Goal: Navigation & Orientation: Understand site structure

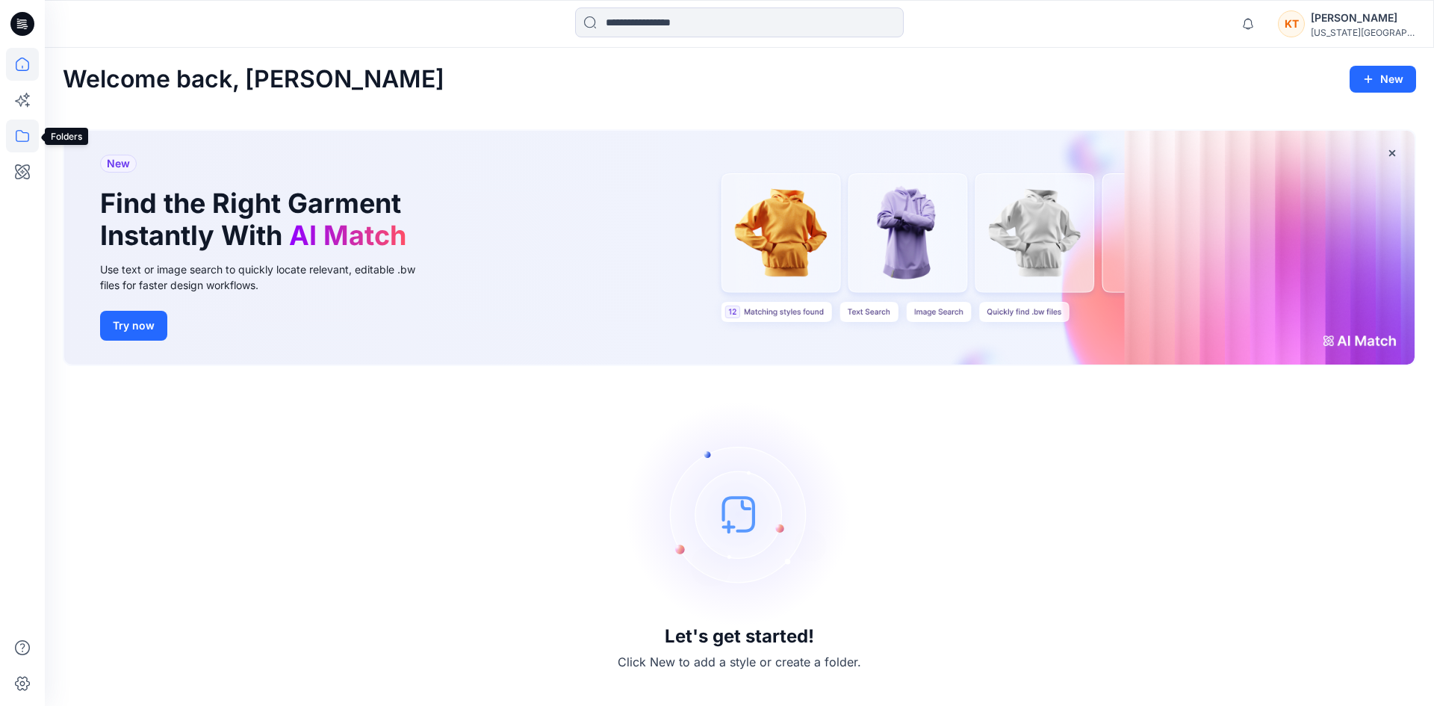
click at [17, 137] on icon at bounding box center [22, 135] width 33 height 33
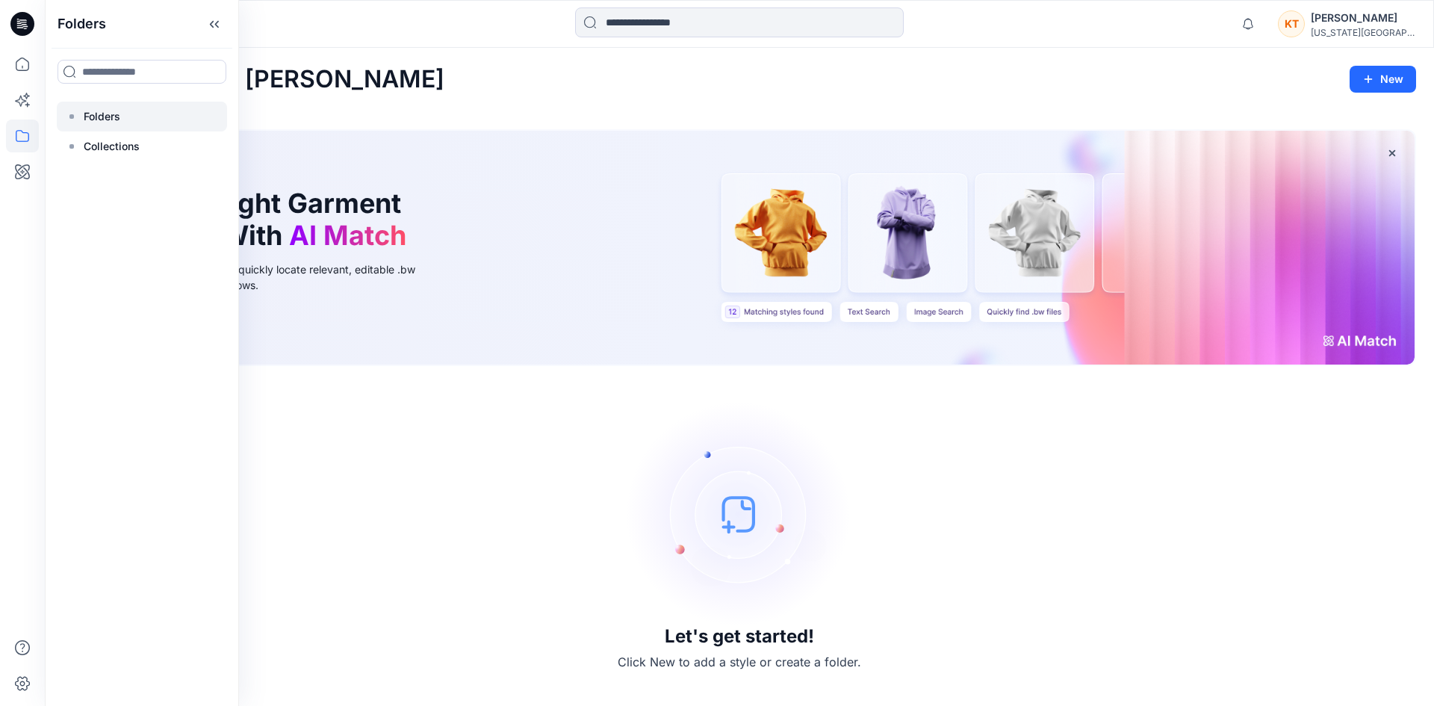
click at [122, 120] on div at bounding box center [142, 117] width 170 height 30
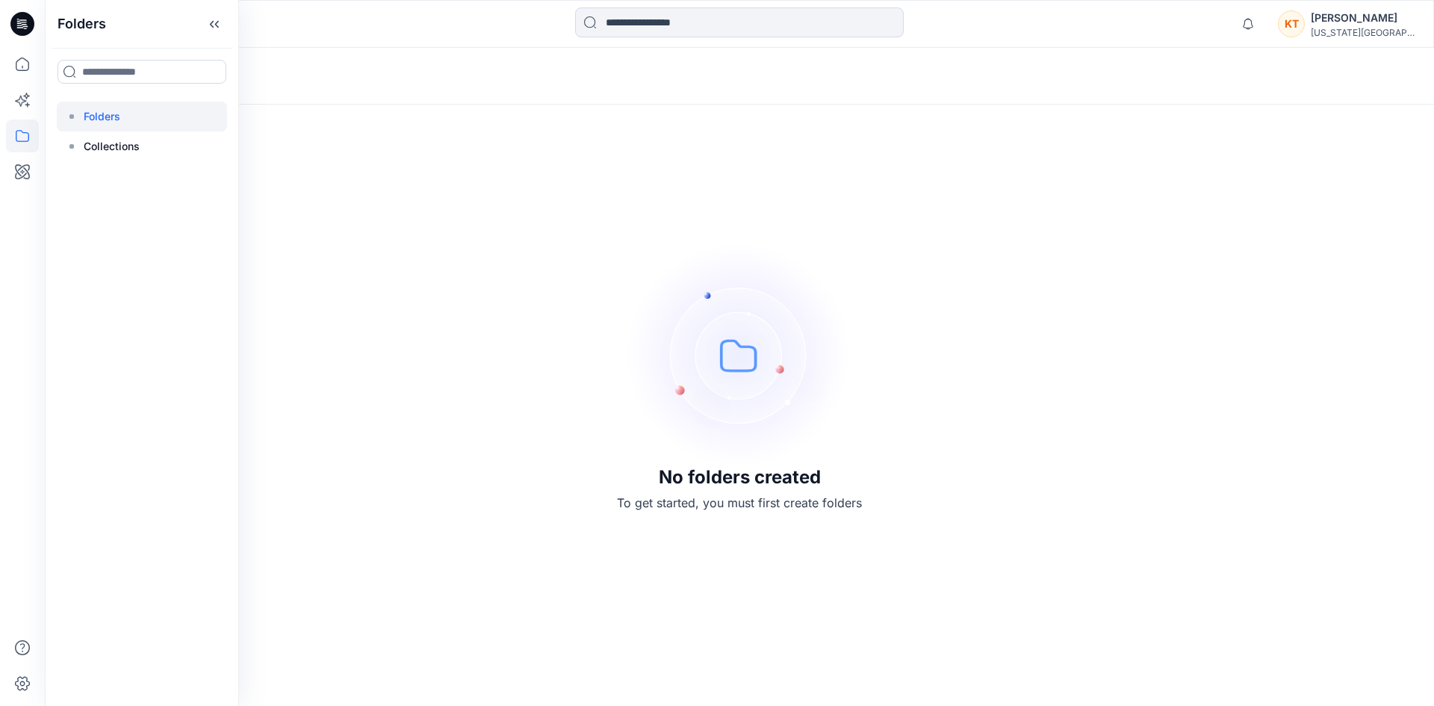
click at [341, 272] on div "No folders created To get started, you must first create folders" at bounding box center [739, 377] width 1389 height 658
click at [22, 134] on icon at bounding box center [22, 135] width 33 height 33
click at [122, 156] on div at bounding box center [142, 146] width 170 height 30
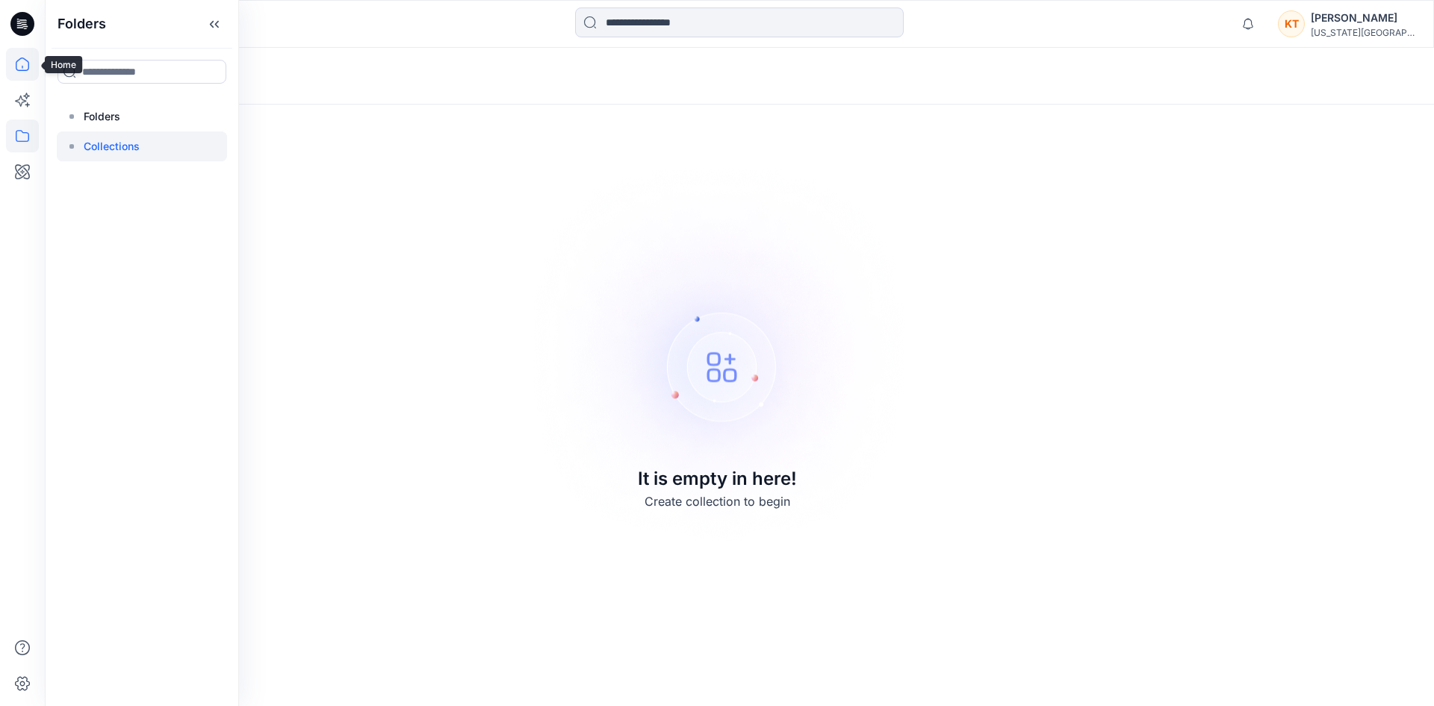
click at [26, 69] on icon at bounding box center [22, 64] width 33 height 33
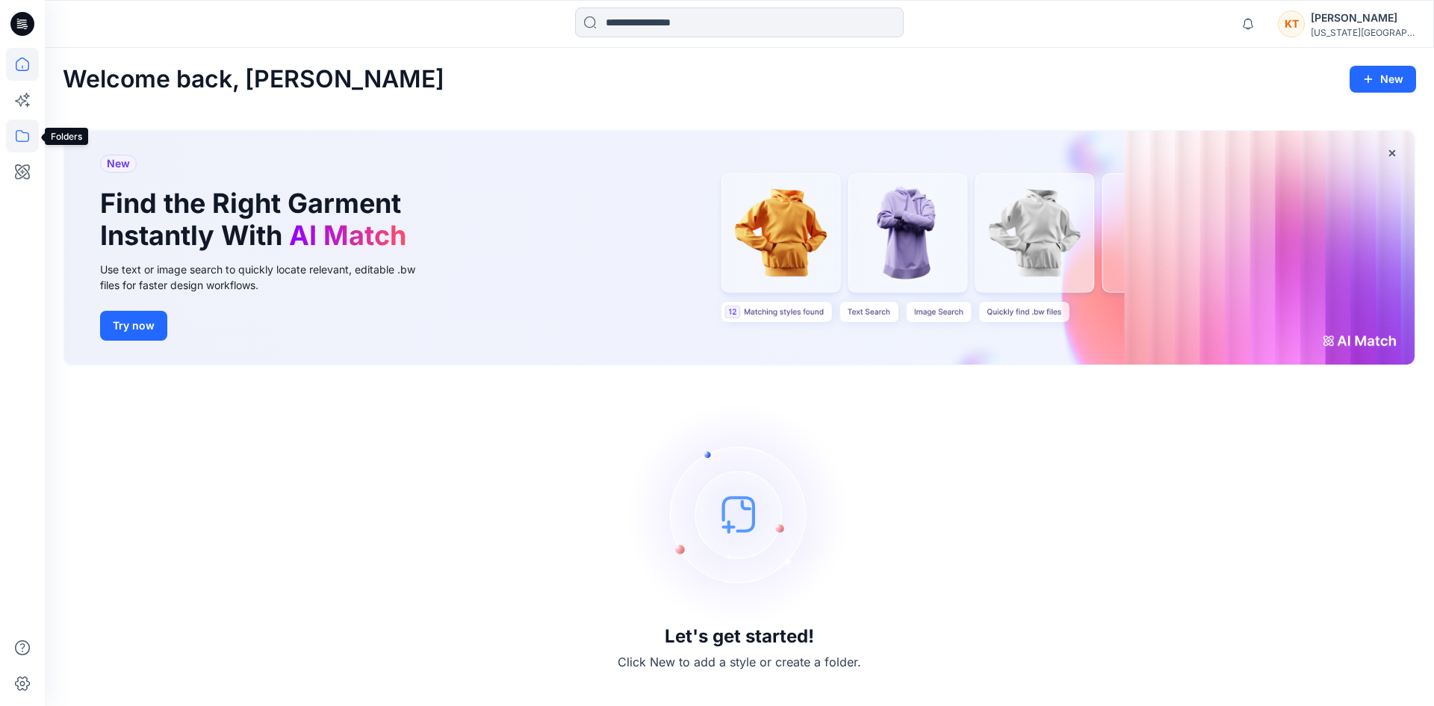
click at [20, 146] on icon at bounding box center [22, 135] width 33 height 33
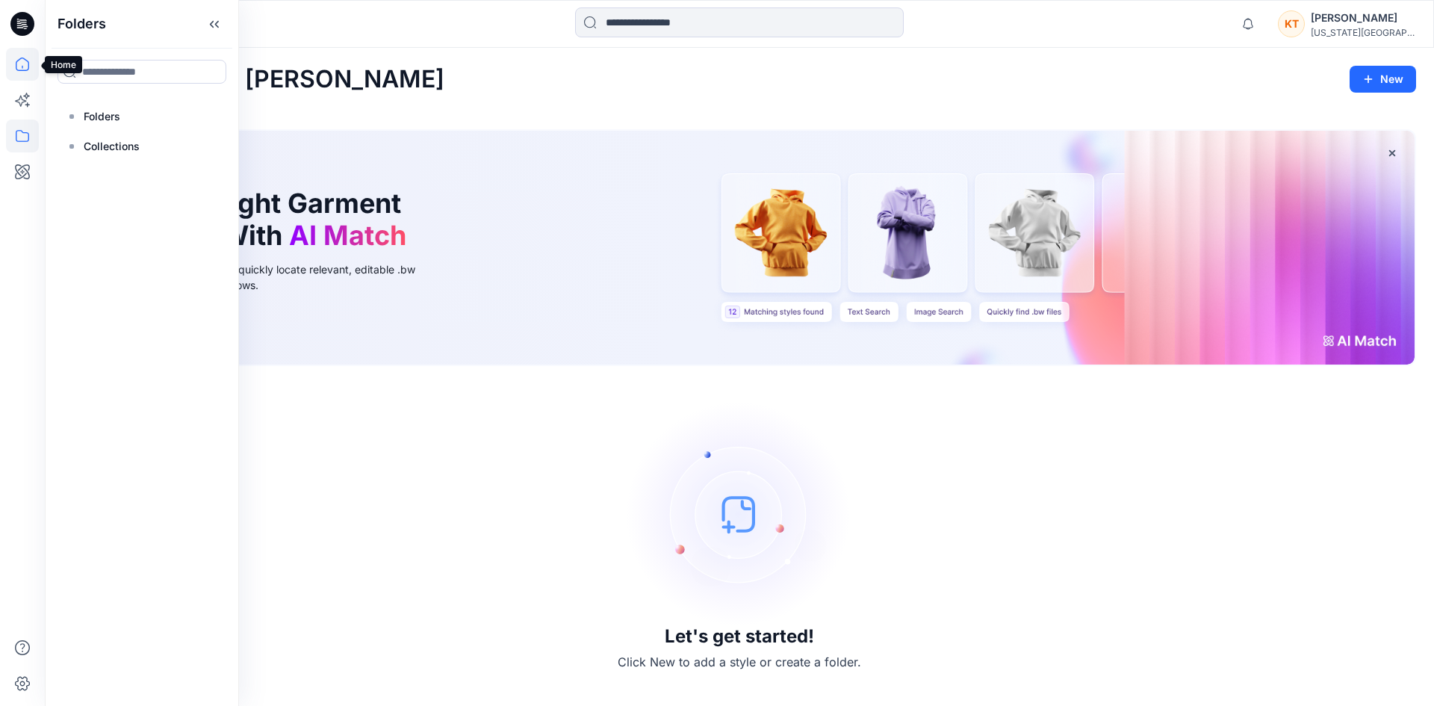
click at [24, 64] on icon at bounding box center [22, 64] width 33 height 33
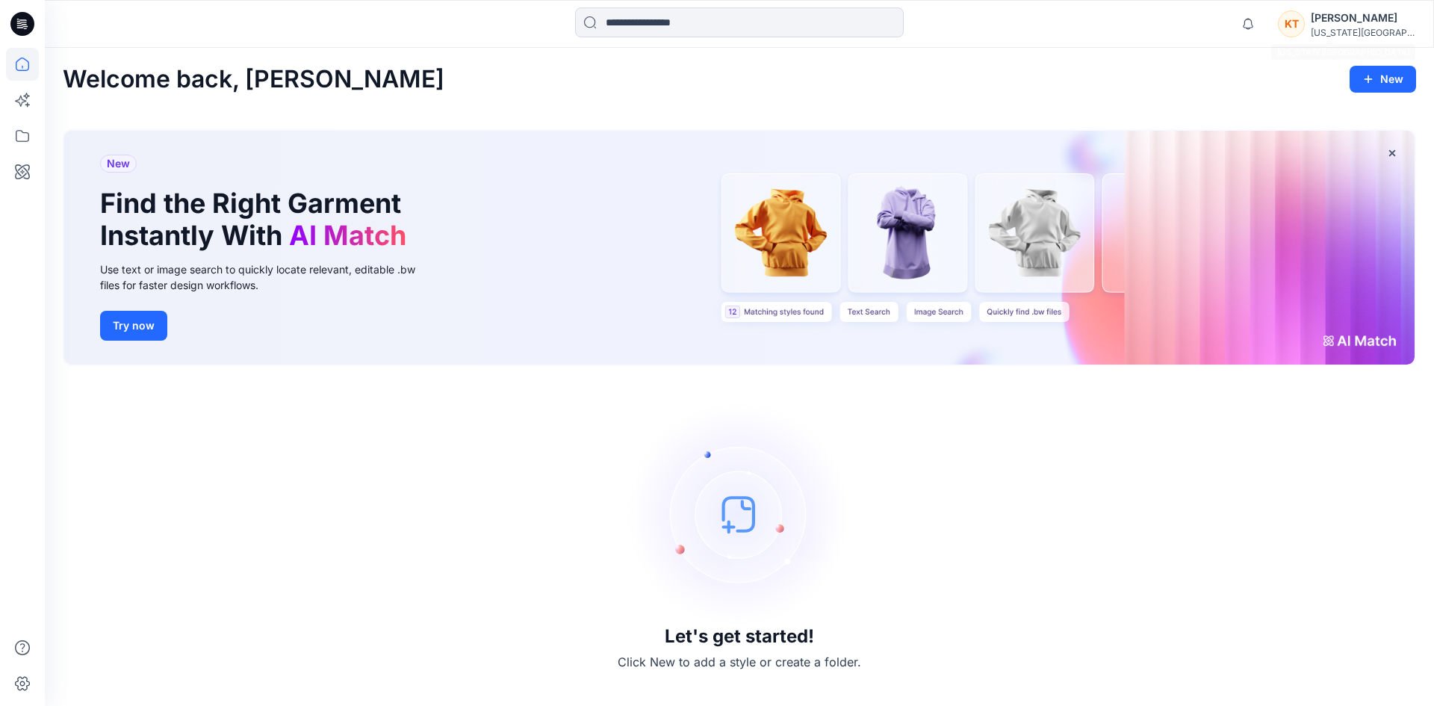
click at [1364, 18] on div "[PERSON_NAME]" at bounding box center [1362, 18] width 105 height 18
click at [1107, 66] on div "Welcome back, [PERSON_NAME]" at bounding box center [739, 80] width 1353 height 28
click at [1176, 494] on div "Let's get started! Click New to add a style or create a folder." at bounding box center [739, 536] width 1353 height 304
click at [1397, 75] on button "New" at bounding box center [1382, 79] width 66 height 27
click at [1034, 514] on div "Let's get started! Click New to add a style or create a folder." at bounding box center [739, 536] width 1353 height 304
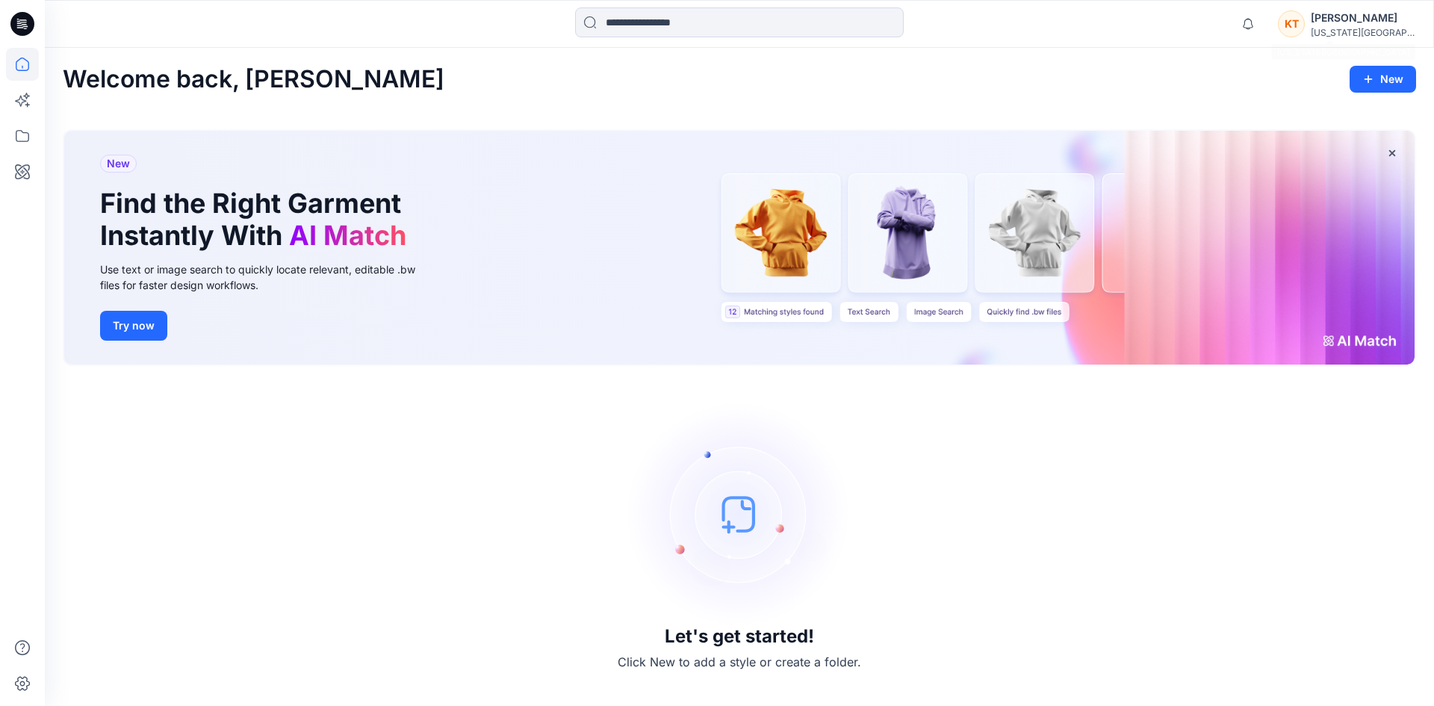
click at [1361, 21] on div "[PERSON_NAME]" at bounding box center [1362, 18] width 105 height 18
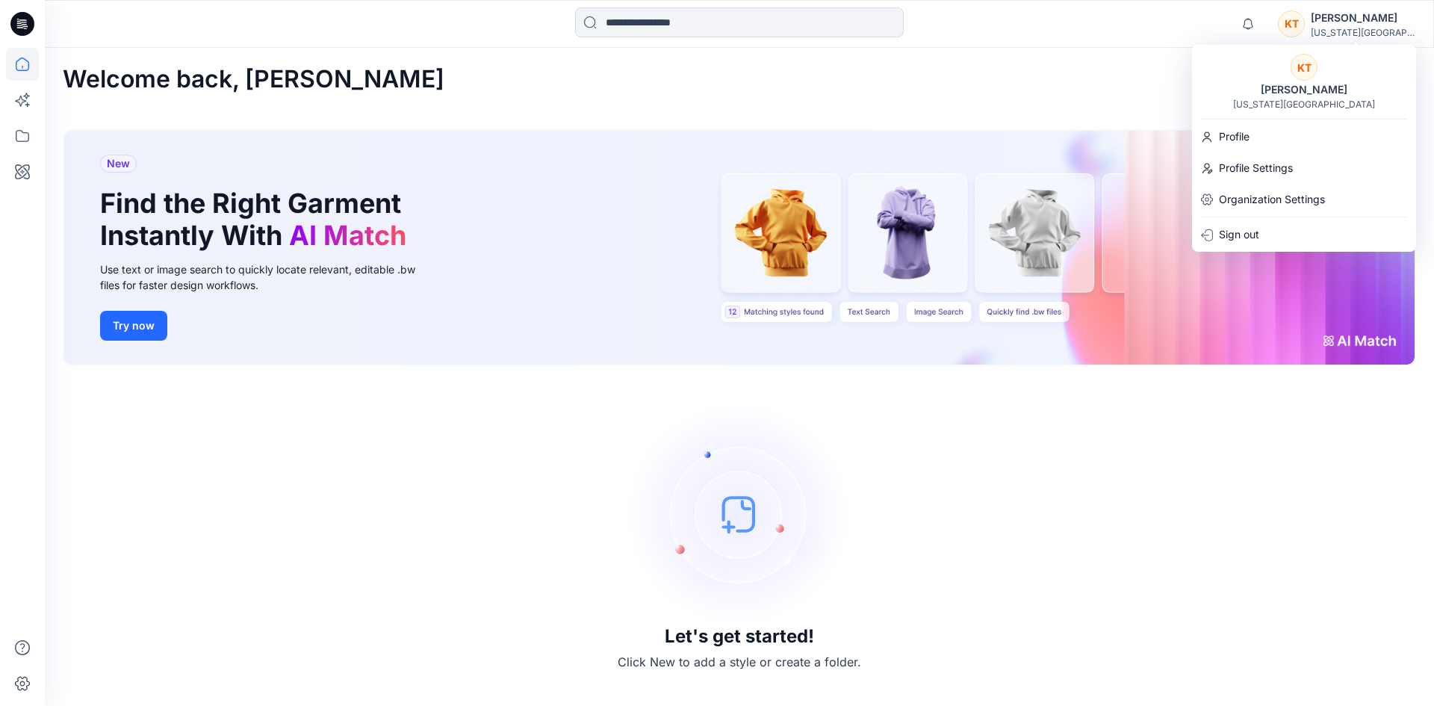
drag, startPoint x: 305, startPoint y: 73, endPoint x: 321, endPoint y: 65, distance: 17.7
click at [306, 73] on h2 "Welcome back, [PERSON_NAME]" at bounding box center [254, 80] width 382 height 28
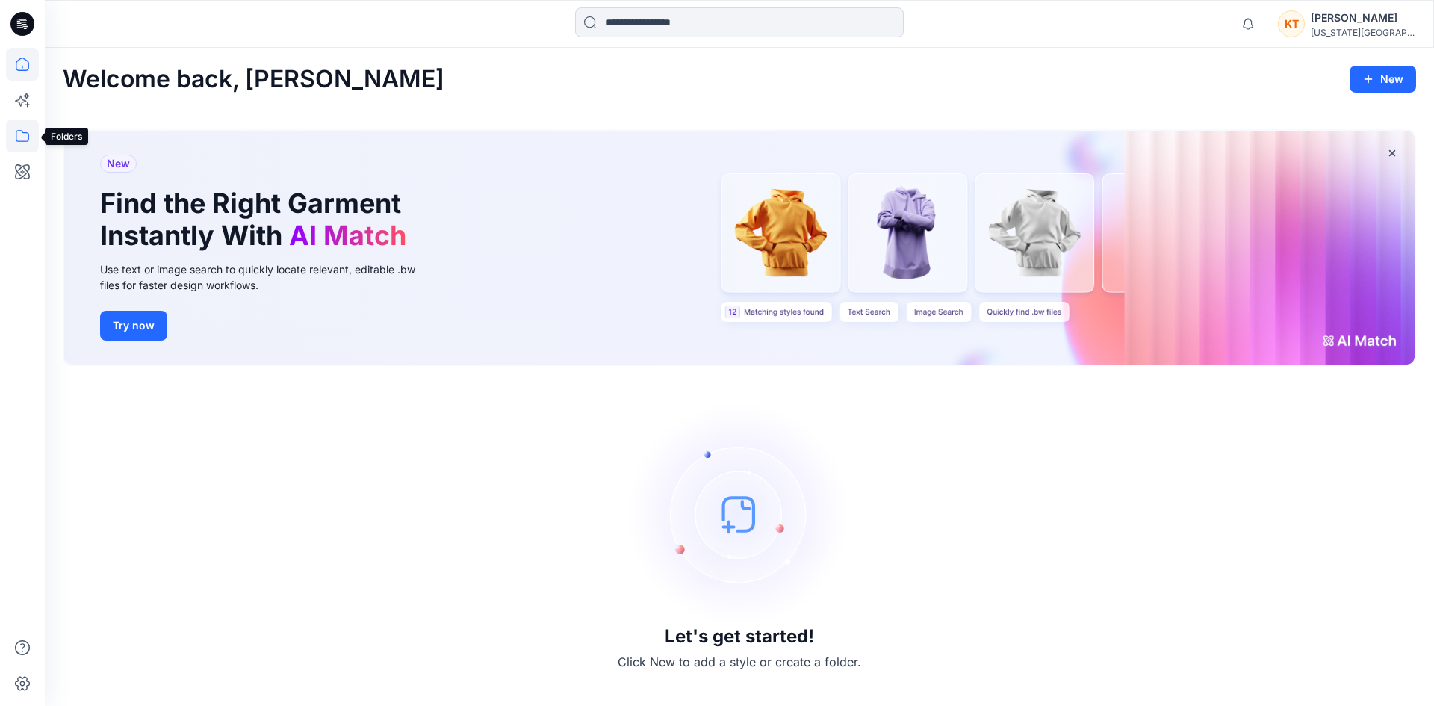
click at [15, 146] on icon at bounding box center [22, 135] width 33 height 33
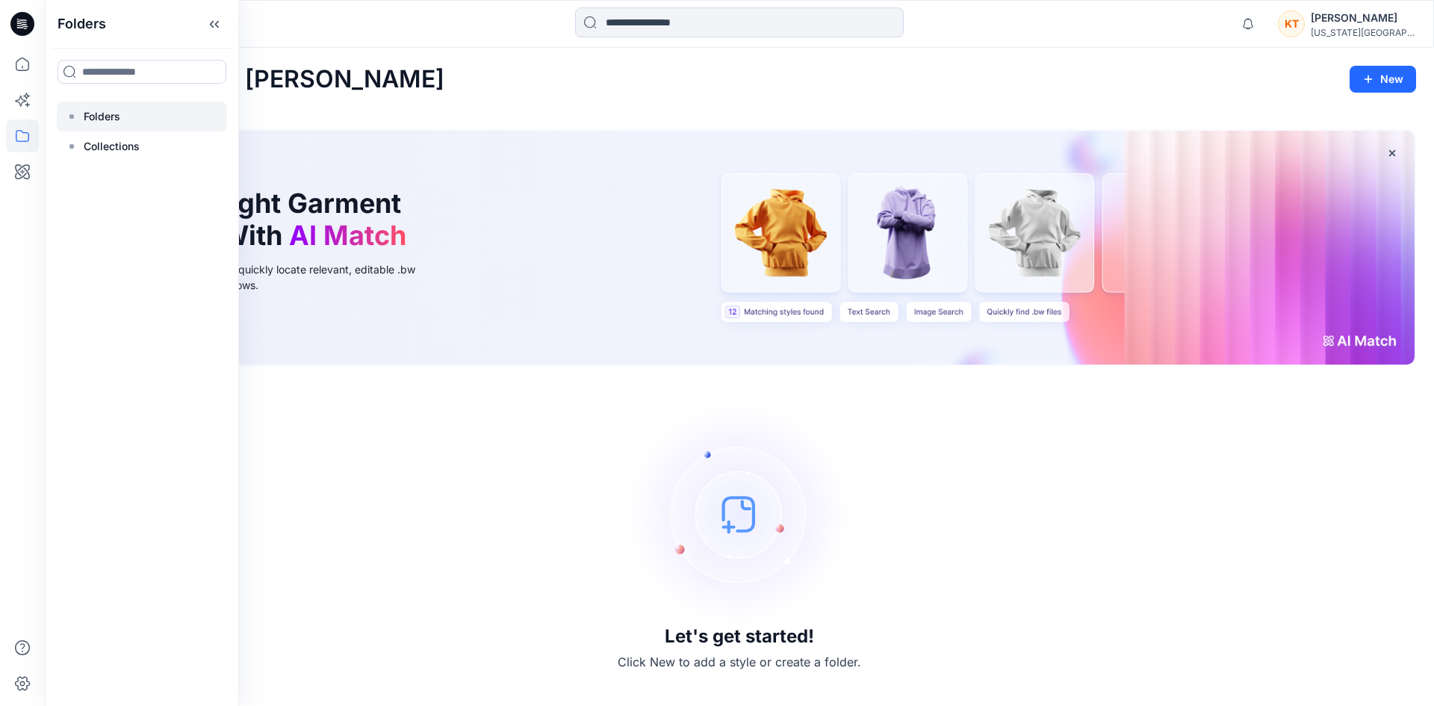
click at [81, 119] on div at bounding box center [142, 117] width 170 height 30
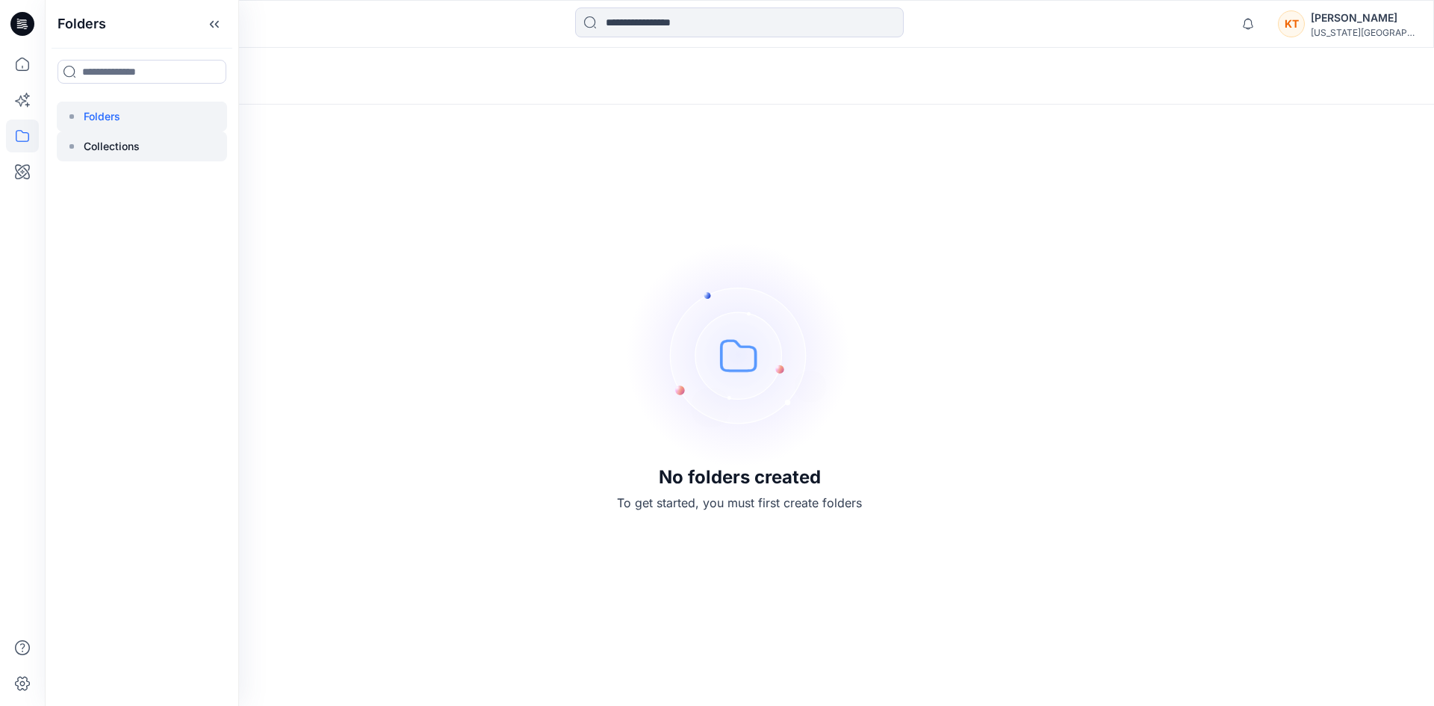
click at [102, 145] on p "Collections" at bounding box center [112, 146] width 56 height 18
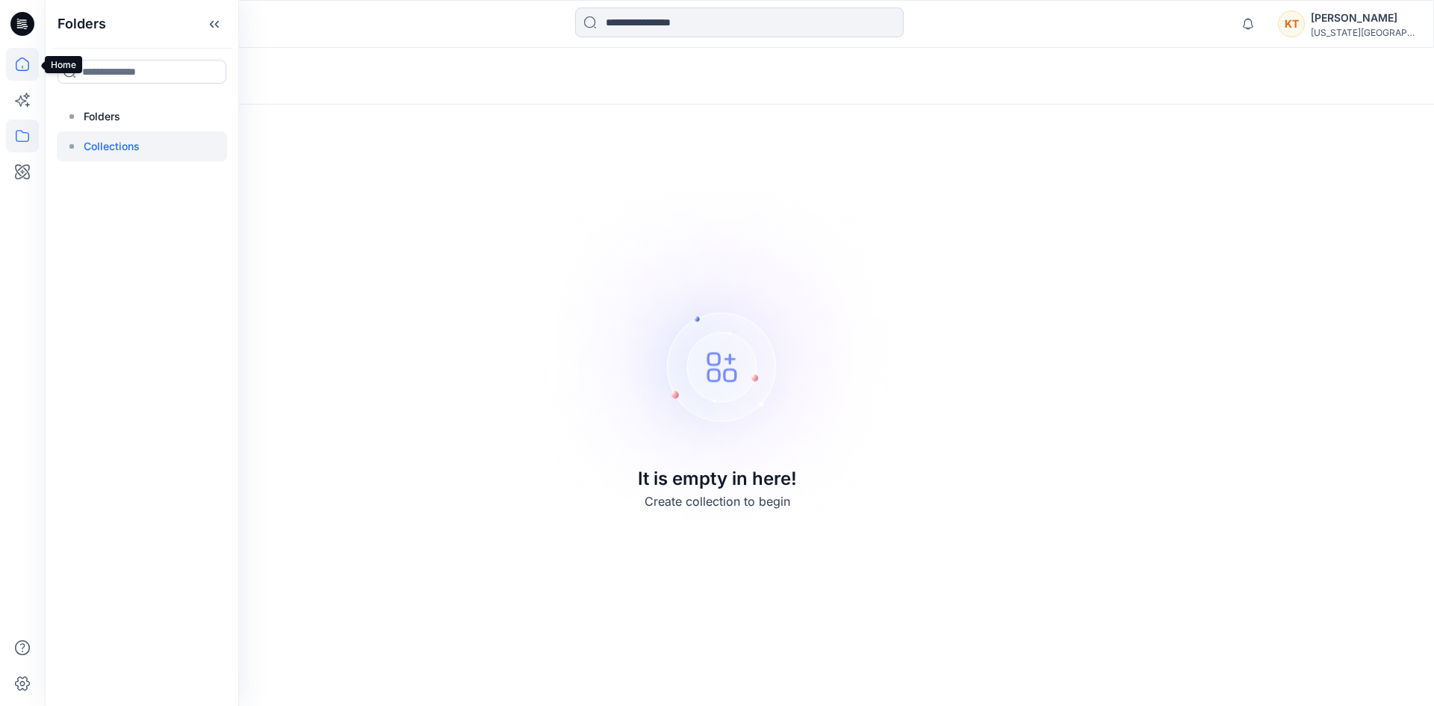
click at [22, 68] on icon at bounding box center [22, 64] width 33 height 33
